Goal: Information Seeking & Learning: Check status

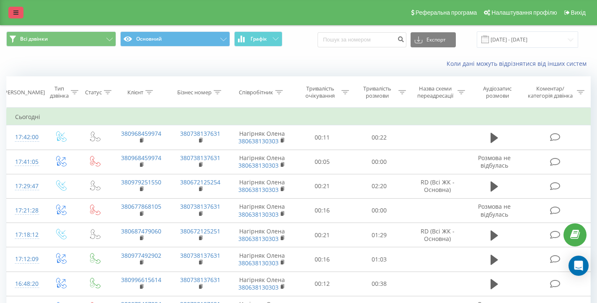
click at [10, 6] on div "Реферальна програма Налаштування профілю Вихід" at bounding box center [298, 12] width 597 height 25
click at [15, 16] on link at bounding box center [15, 13] width 15 height 12
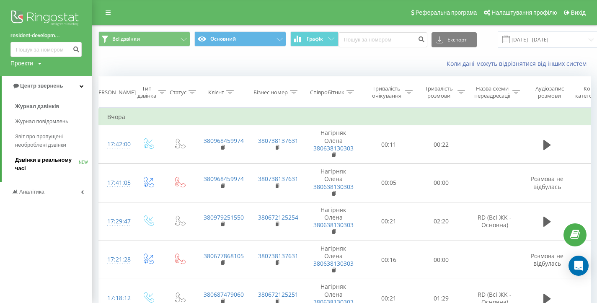
click at [57, 154] on link "Дзвінки в реальному часі NEW" at bounding box center [53, 163] width 77 height 23
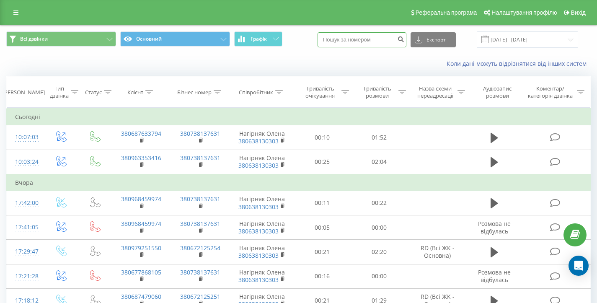
click at [382, 43] on input at bounding box center [361, 39] width 89 height 15
paste input "380979251550"
type input "380979251550"
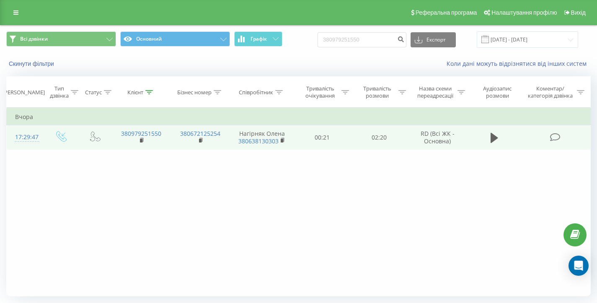
click at [504, 138] on td at bounding box center [494, 137] width 55 height 24
click at [496, 138] on icon at bounding box center [494, 138] width 8 height 10
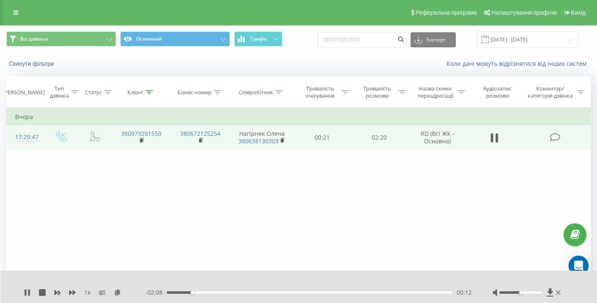
click at [28, 296] on div "1 x" at bounding box center [84, 292] width 121 height 8
click at [26, 293] on icon at bounding box center [26, 292] width 2 height 7
click at [144, 89] on div "Клієнт" at bounding box center [140, 92] width 26 height 7
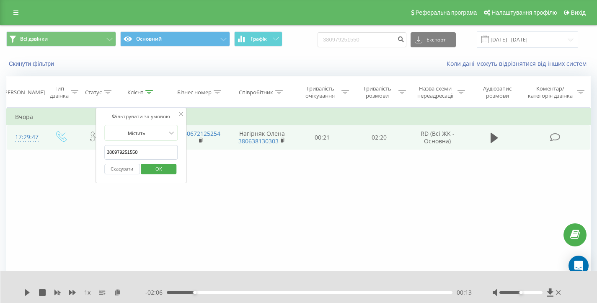
click at [131, 167] on button "Скасувати" at bounding box center [122, 169] width 36 height 10
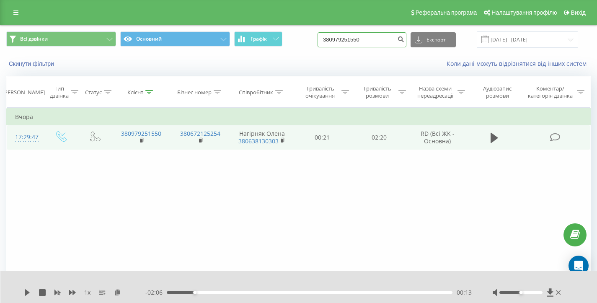
drag, startPoint x: 393, startPoint y: 41, endPoint x: 299, endPoint y: 38, distance: 93.8
click at [299, 38] on div "Всі дзвінки Основний Графік 380979251550 Експорт .csv .xls .xlsx 23.06.2025 - 2…" at bounding box center [298, 39] width 584 height 16
drag, startPoint x: 416, startPoint y: 41, endPoint x: 409, endPoint y: 41, distance: 6.7
click at [416, 41] on div "Експорт .csv .xls .xlsx 23.06.2025 - 23.09.2025" at bounding box center [447, 39] width 260 height 16
click at [404, 41] on icon "submit" at bounding box center [400, 38] width 7 height 5
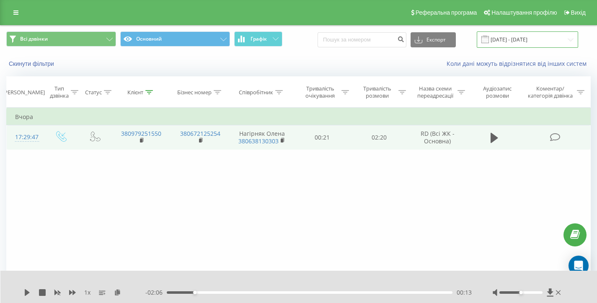
click at [525, 33] on input "23.06.2025 - 23.09.2025" at bounding box center [526, 39] width 101 height 16
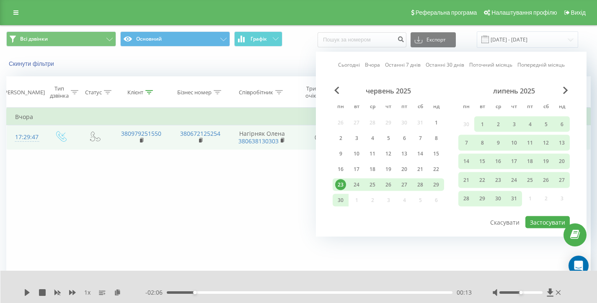
click at [340, 189] on div "23" at bounding box center [340, 184] width 11 height 11
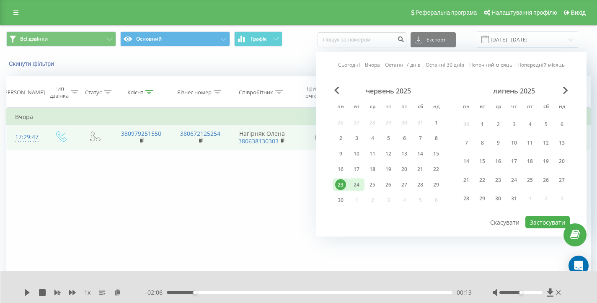
click at [355, 184] on div "24" at bounding box center [356, 184] width 11 height 11
click at [533, 223] on button "Застосувати" at bounding box center [547, 222] width 44 height 12
type input "24.06.2025 - 24.06.2025"
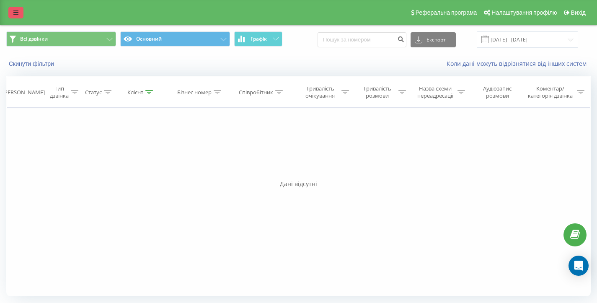
click at [9, 10] on link at bounding box center [15, 13] width 15 height 12
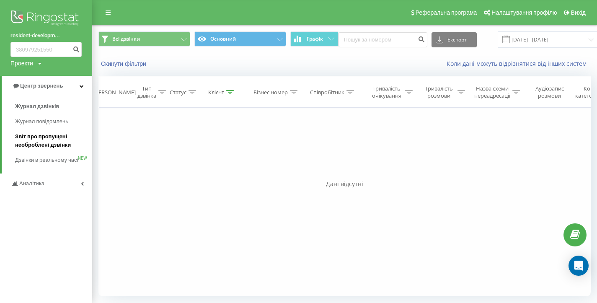
click at [62, 131] on link "Звіт про пропущені необроблені дзвінки" at bounding box center [53, 140] width 77 height 23
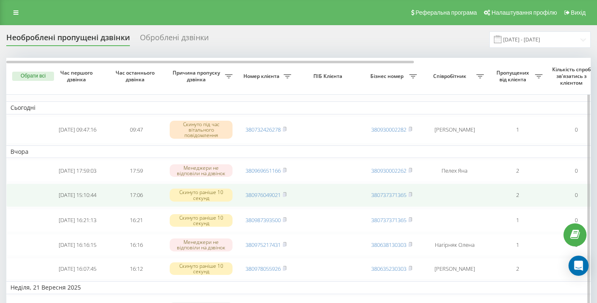
click at [283, 196] on span "380976049021" at bounding box center [265, 195] width 41 height 8
click at [286, 196] on icon at bounding box center [284, 194] width 3 height 4
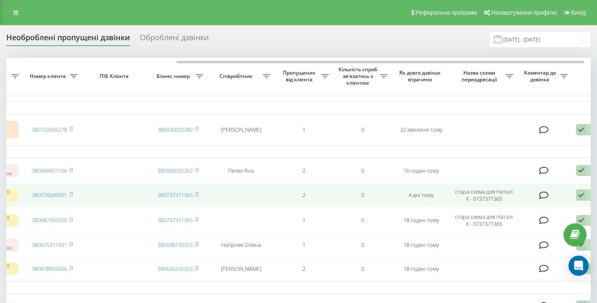
scroll to position [0, 253]
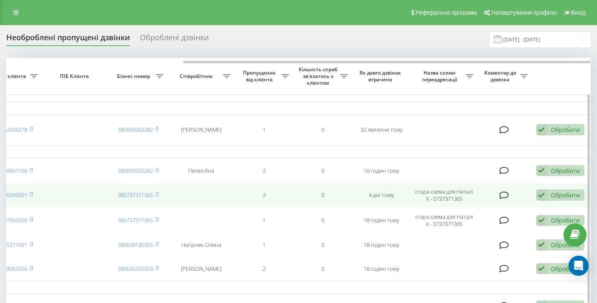
click at [558, 191] on div "Обробити Не вдалося зв'язатися Зв'язався з клієнтом за допомогою іншого каналу …" at bounding box center [560, 194] width 48 height 11
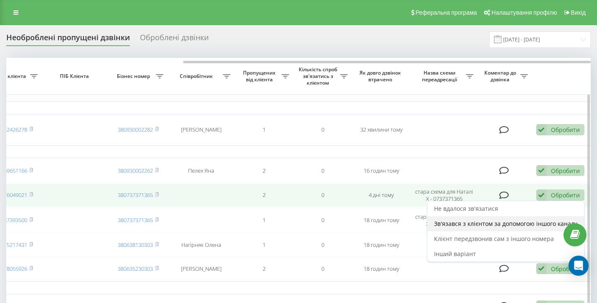
click at [487, 225] on span "Зв'язався з клієнтом за допомогою іншого каналу" at bounding box center [505, 223] width 143 height 8
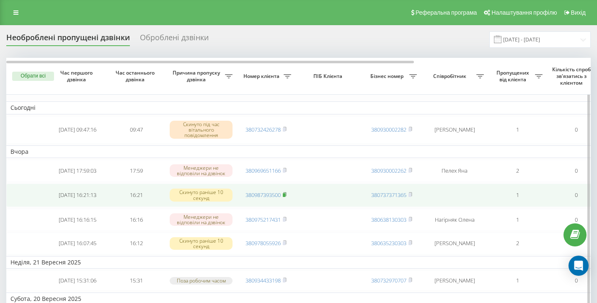
click at [284, 195] on rect at bounding box center [284, 195] width 3 height 4
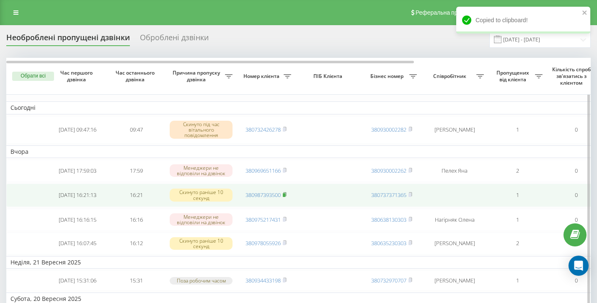
click at [285, 195] on rect at bounding box center [284, 195] width 3 height 4
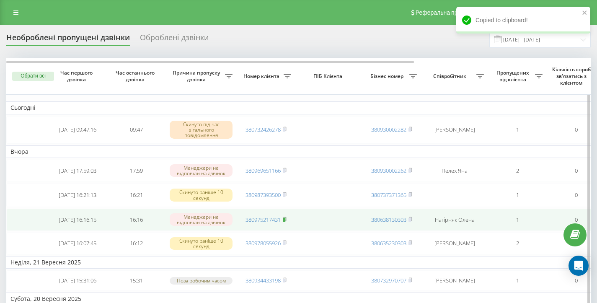
click at [285, 221] on rect at bounding box center [284, 220] width 3 height 4
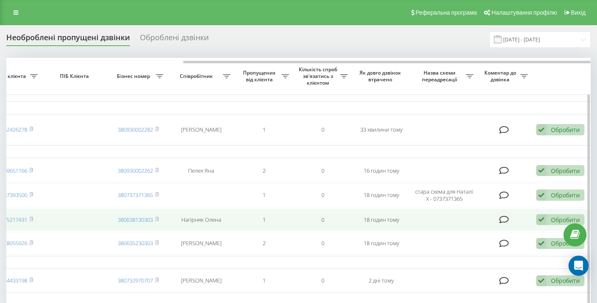
click at [555, 225] on div "Обробити Не вдалося зв'язатися Зв'язався з клієнтом за допомогою іншого каналу …" at bounding box center [560, 219] width 48 height 11
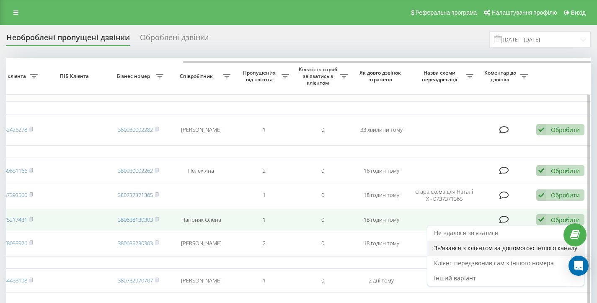
click at [493, 252] on span "Зв'язався з клієнтом за допомогою іншого каналу" at bounding box center [505, 248] width 143 height 8
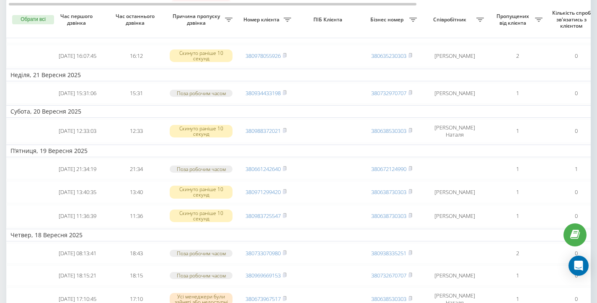
scroll to position [0, 0]
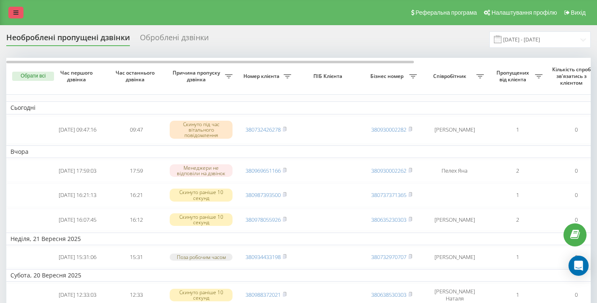
click at [21, 15] on link at bounding box center [15, 13] width 15 height 12
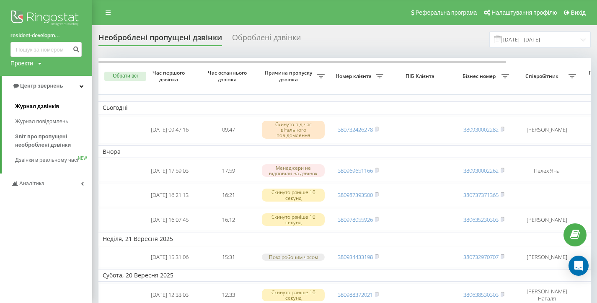
click at [36, 108] on span "Журнал дзвінків" at bounding box center [37, 106] width 44 height 8
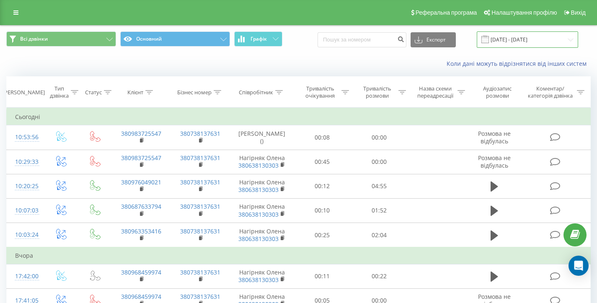
click at [529, 42] on input "[DATE] - [DATE]" at bounding box center [526, 39] width 101 height 16
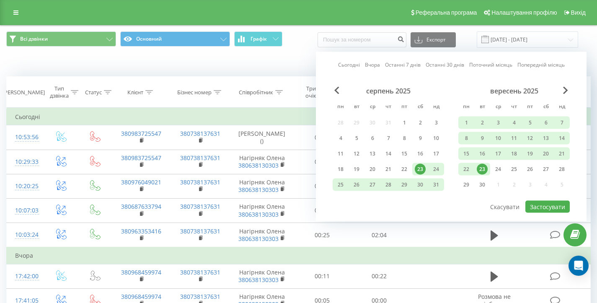
click at [481, 172] on div "23" at bounding box center [481, 169] width 11 height 11
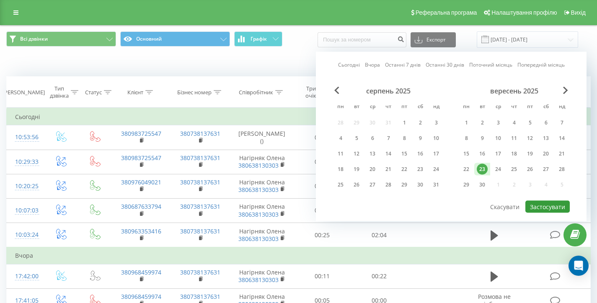
click at [543, 207] on button "Застосувати" at bounding box center [547, 207] width 44 height 12
type input "[DATE] - [DATE]"
